Goal: Leave review/rating

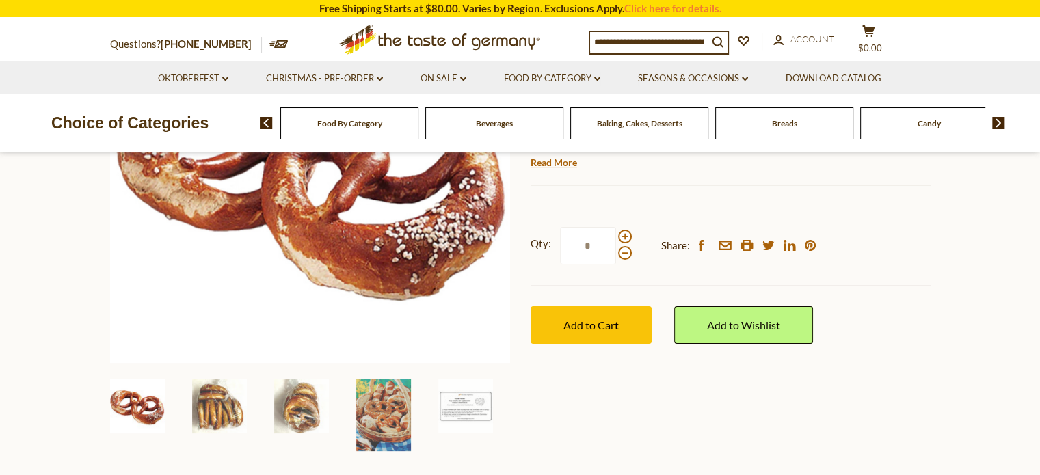
scroll to position [137, 0]
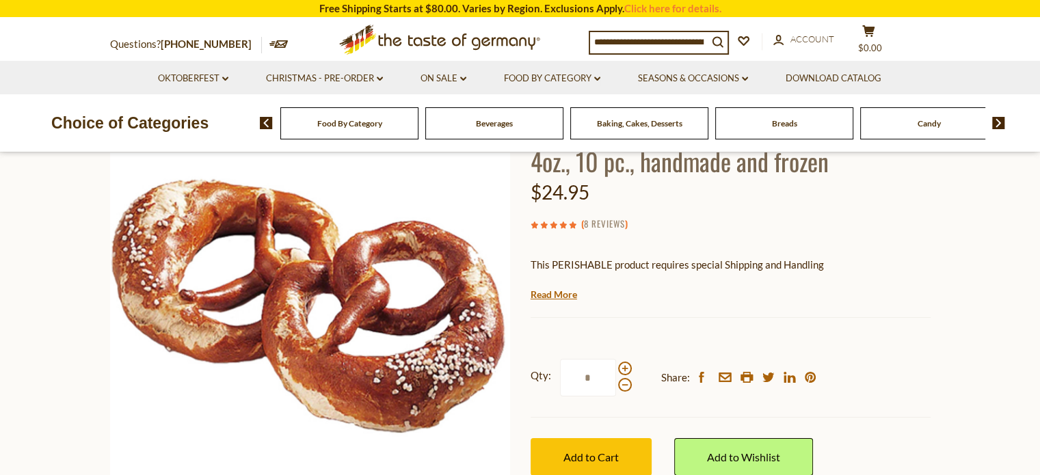
click at [601, 221] on link "8 Reviews" at bounding box center [604, 224] width 41 height 15
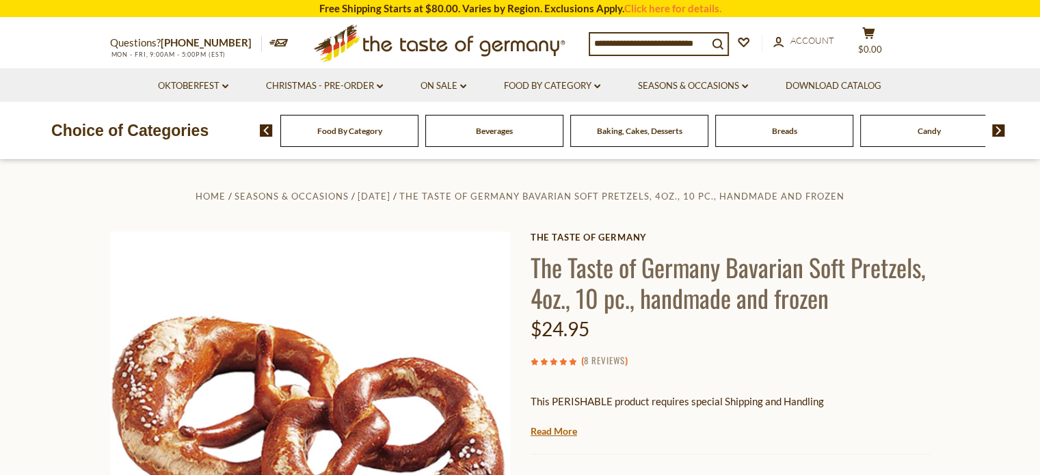
click at [613, 360] on link "8 Reviews" at bounding box center [604, 361] width 41 height 15
click at [565, 361] on use at bounding box center [562, 361] width 7 height 7
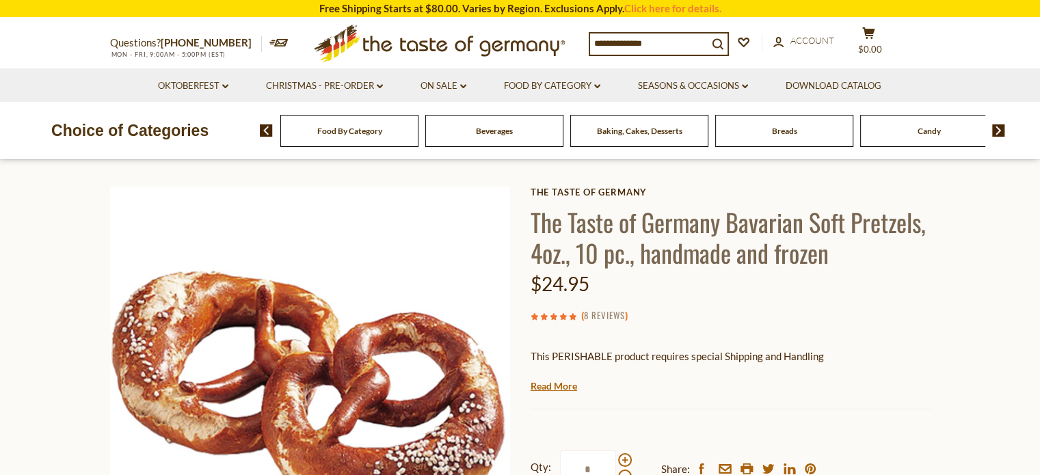
scroll to position [68, 0]
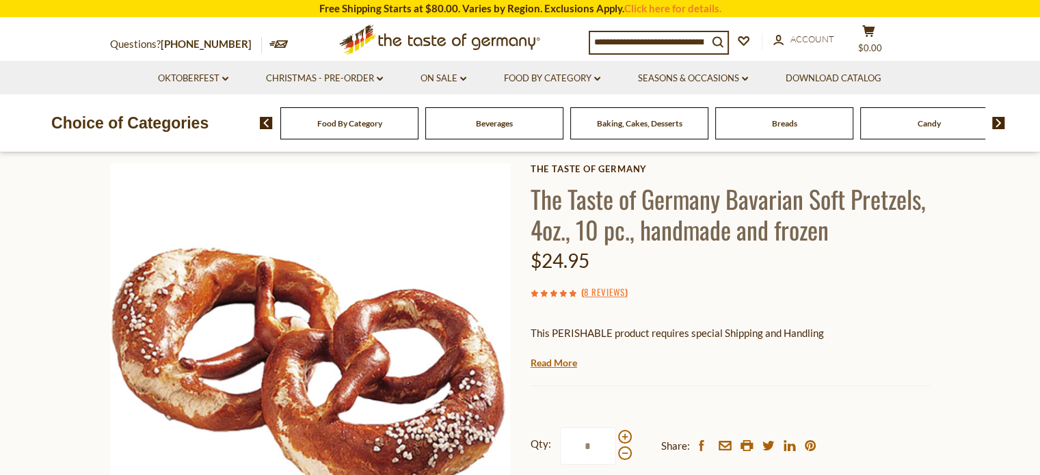
click at [544, 292] on use at bounding box center [543, 293] width 7 height 7
click at [602, 296] on link "8 Reviews" at bounding box center [604, 292] width 41 height 15
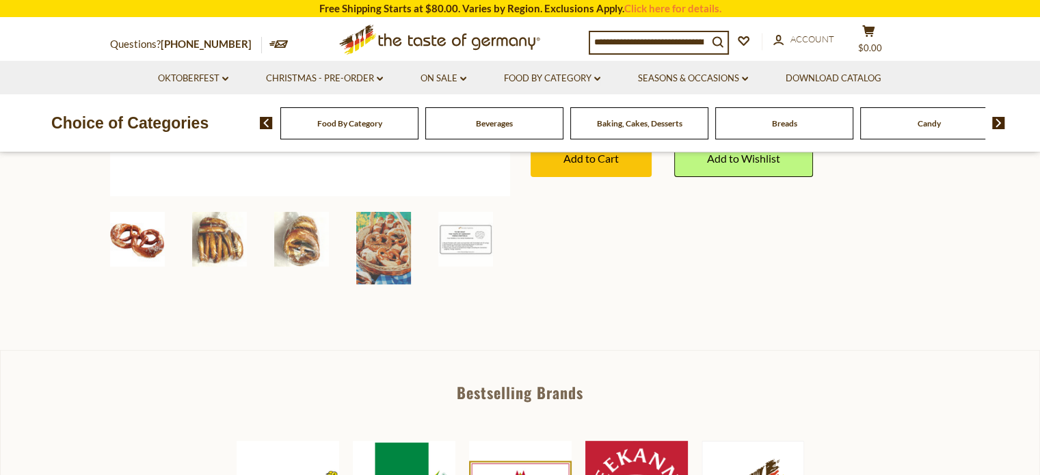
scroll to position [274, 0]
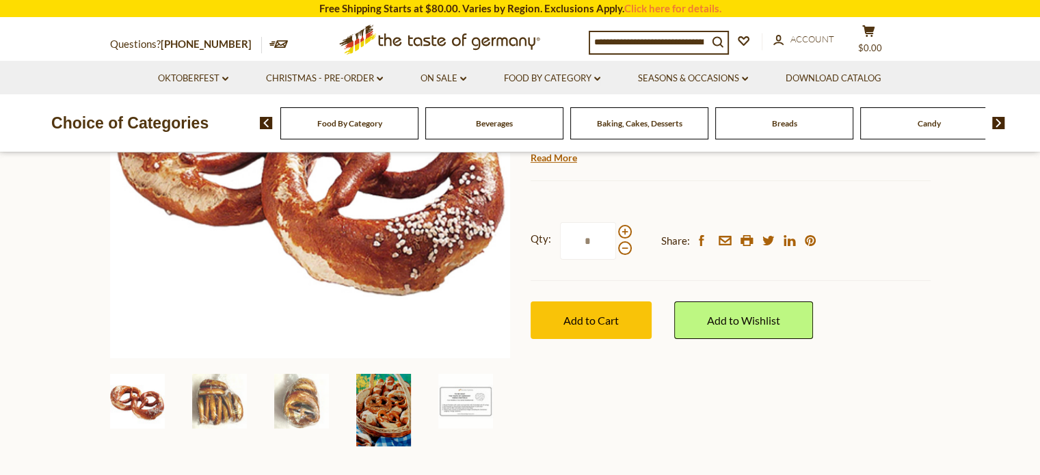
click at [384, 411] on img at bounding box center [383, 410] width 55 height 72
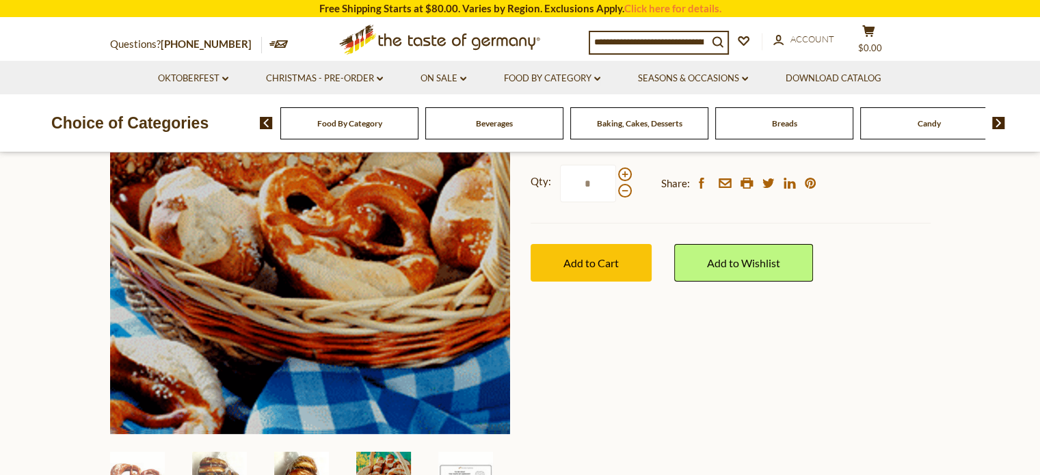
scroll to position [410, 0]
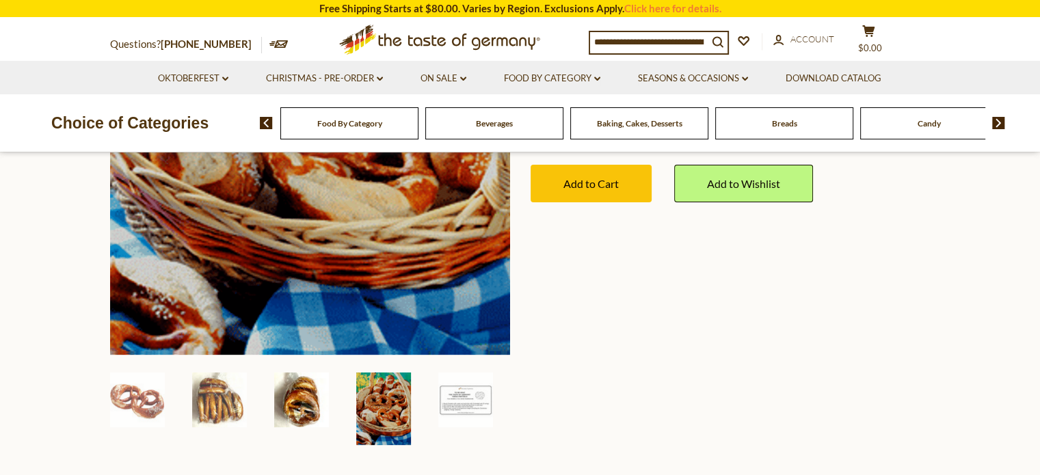
click at [308, 397] on img at bounding box center [301, 400] width 55 height 55
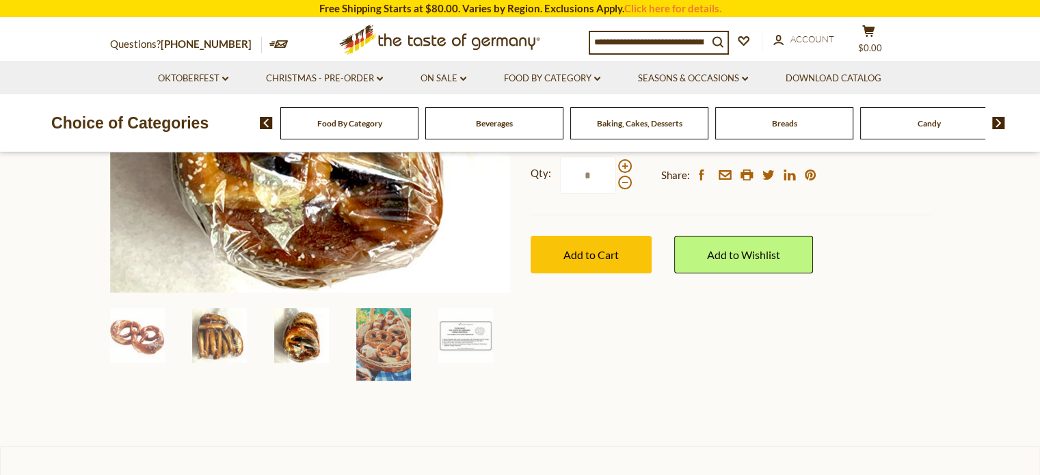
scroll to position [342, 0]
